Goal: Check status: Check status

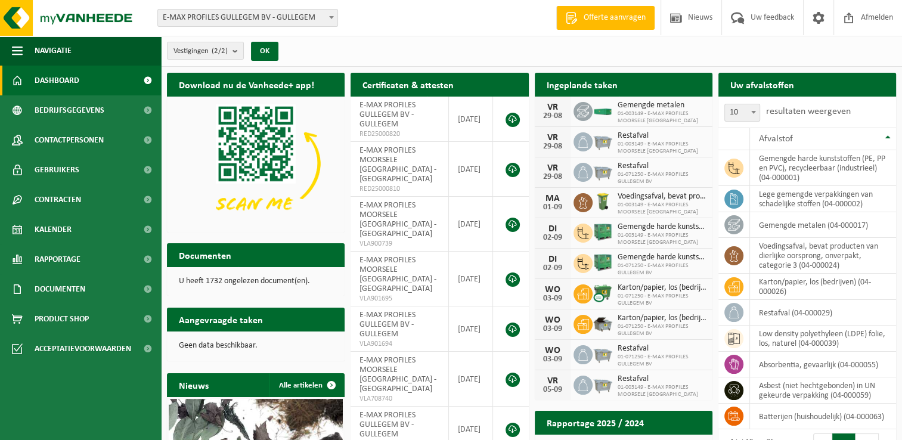
click at [331, 20] on span at bounding box center [331, 17] width 12 height 15
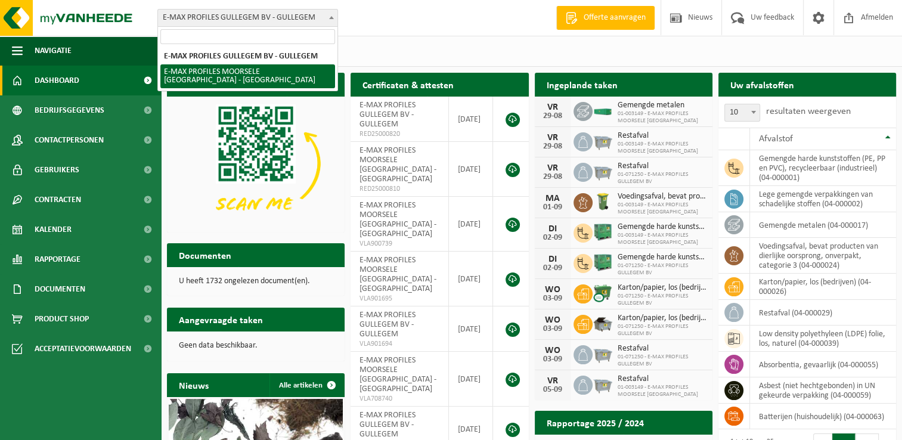
select select "172"
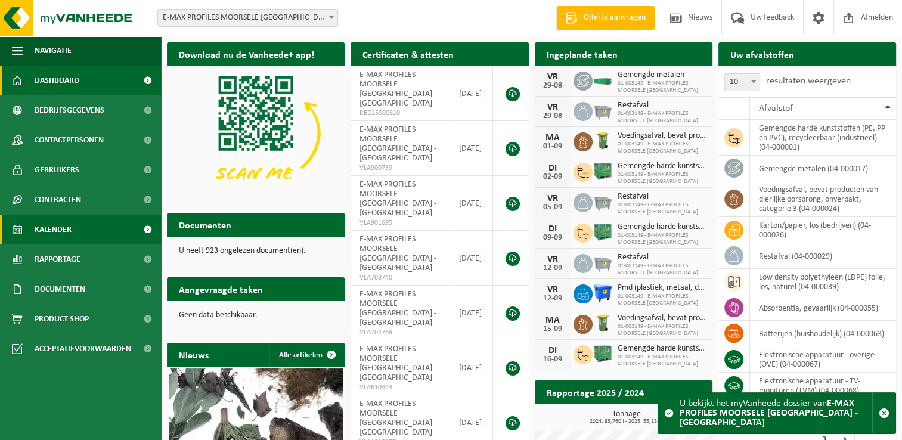
click at [57, 219] on span "Kalender" at bounding box center [53, 230] width 37 height 30
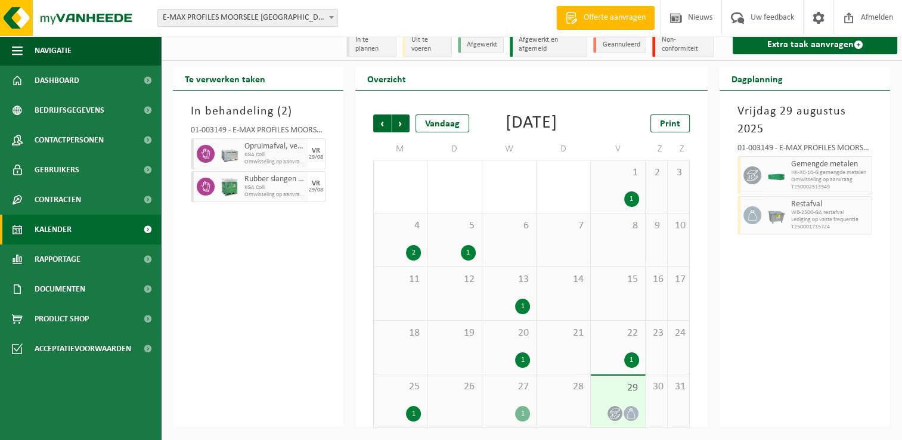
scroll to position [24, 0]
click at [618, 406] on div at bounding box center [618, 413] width 42 height 16
click at [615, 332] on span "22" at bounding box center [618, 333] width 42 height 13
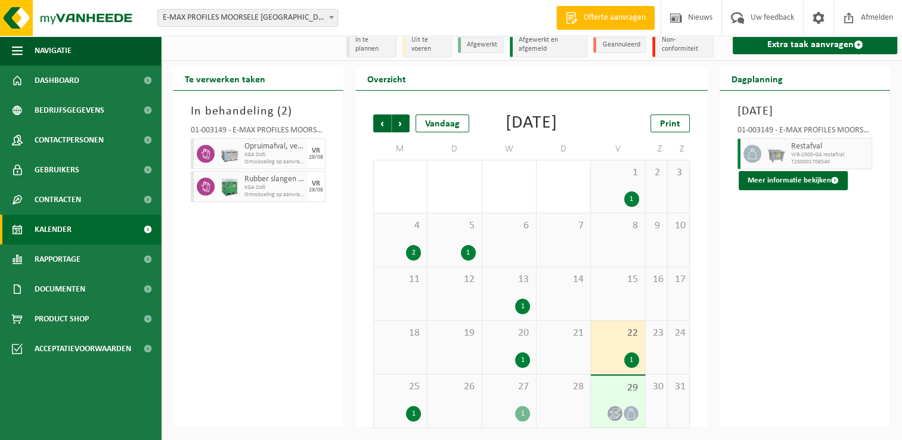
click at [615, 386] on span "29" at bounding box center [618, 387] width 42 height 13
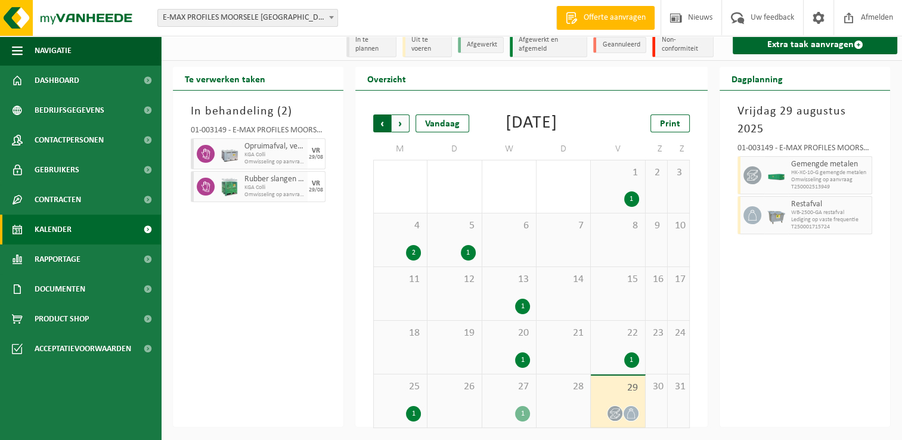
click at [401, 114] on span "Volgende" at bounding box center [401, 123] width 18 height 18
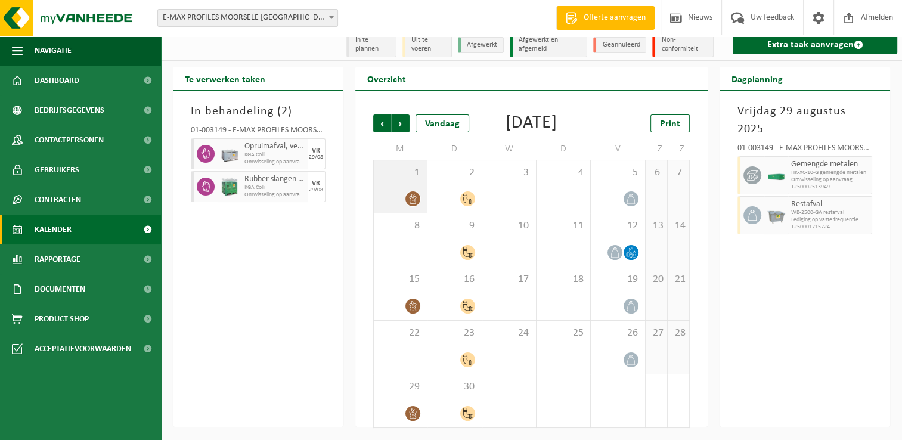
click at [404, 174] on span "1" at bounding box center [400, 172] width 41 height 13
click at [448, 180] on div "2" at bounding box center [454, 186] width 54 height 52
